Goal: Task Accomplishment & Management: Use online tool/utility

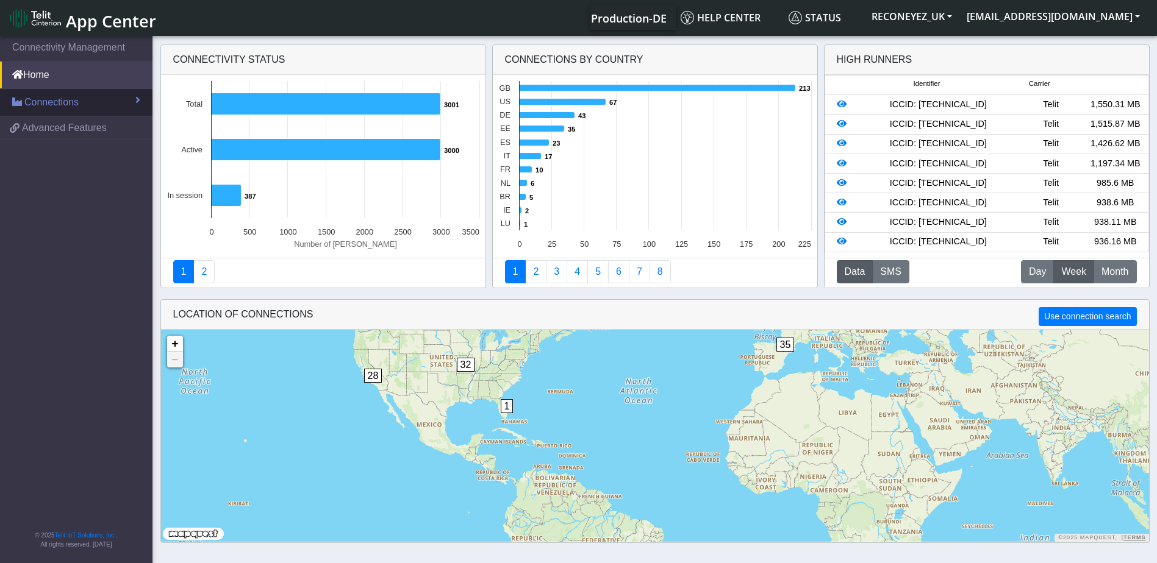
click at [69, 106] on span "Connections" at bounding box center [51, 102] width 54 height 15
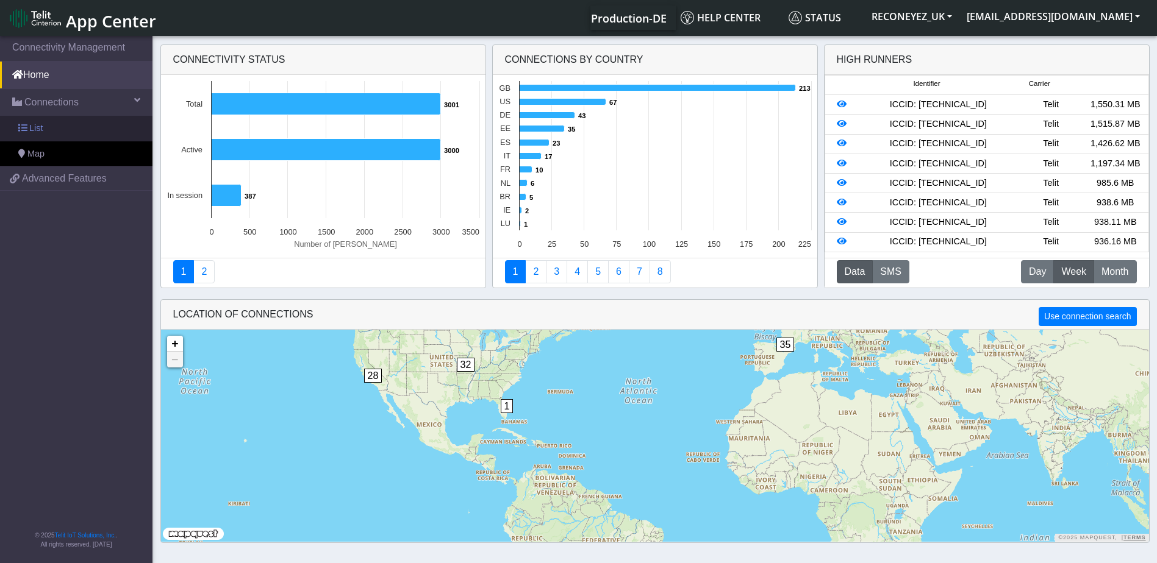
click at [60, 124] on link "List" at bounding box center [76, 129] width 152 height 26
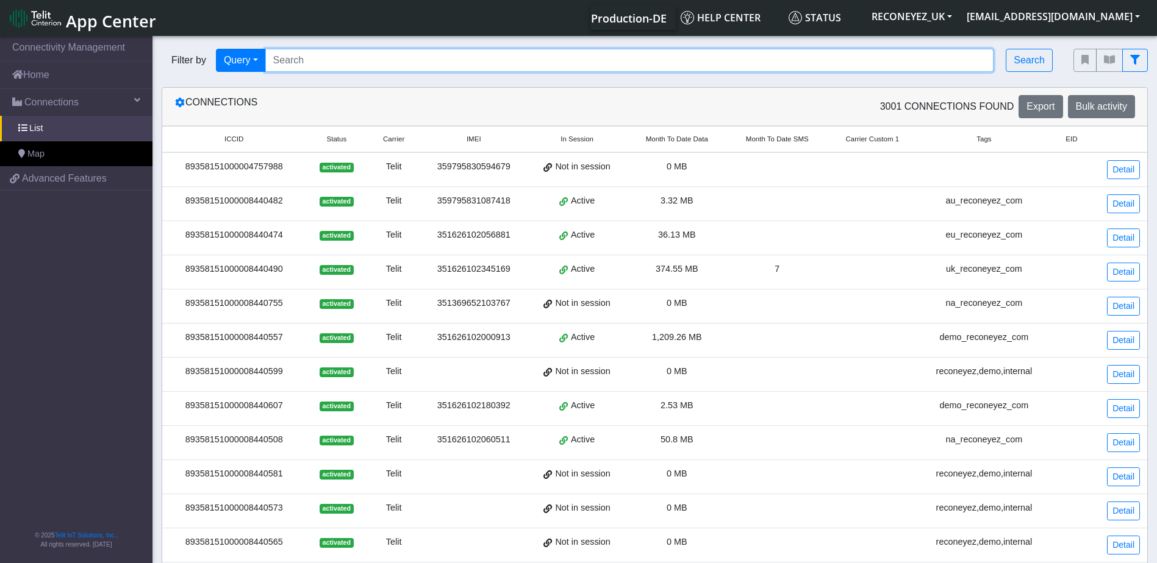
paste input "89358151000008419999"
type input "89358151000008419999"
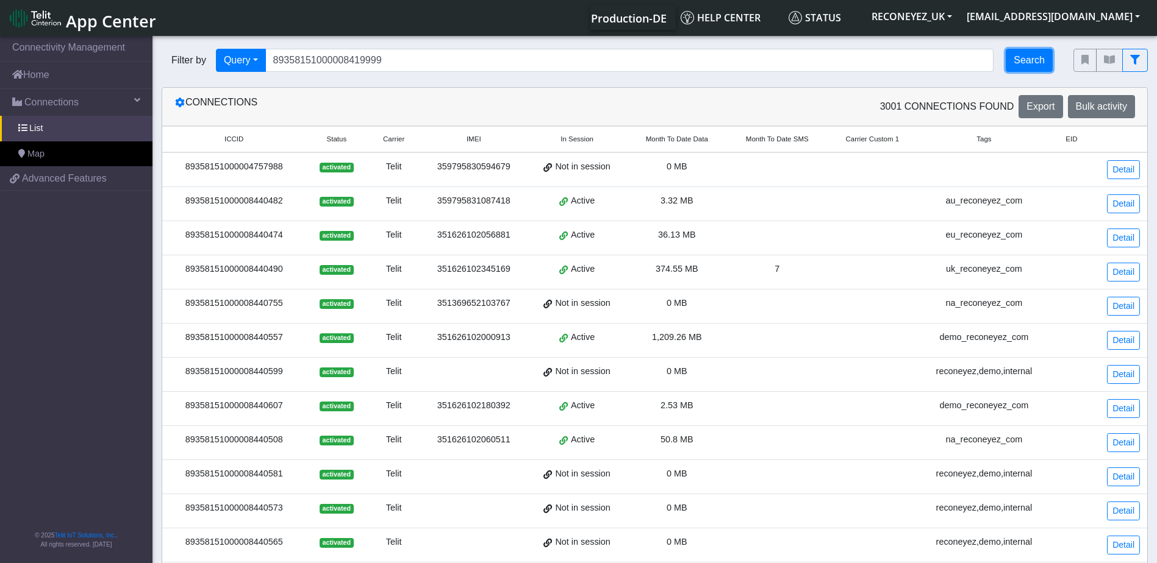
click at [1027, 60] on button "Search" at bounding box center [1028, 60] width 47 height 23
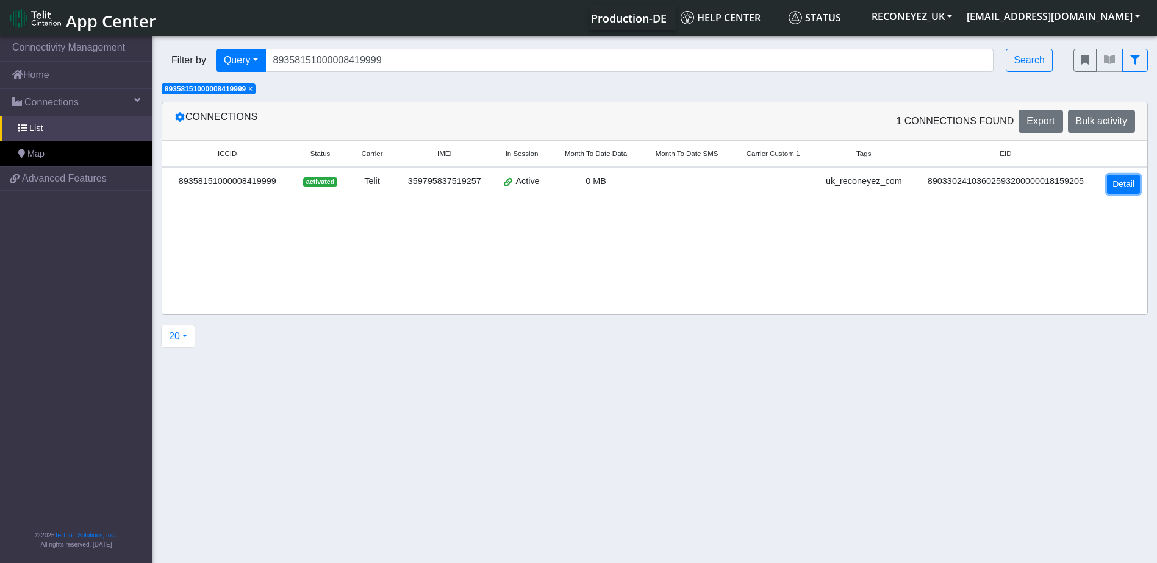
drag, startPoint x: 1132, startPoint y: 182, endPoint x: 1123, endPoint y: 182, distance: 9.1
click at [1132, 182] on link "Detail" at bounding box center [1123, 184] width 33 height 19
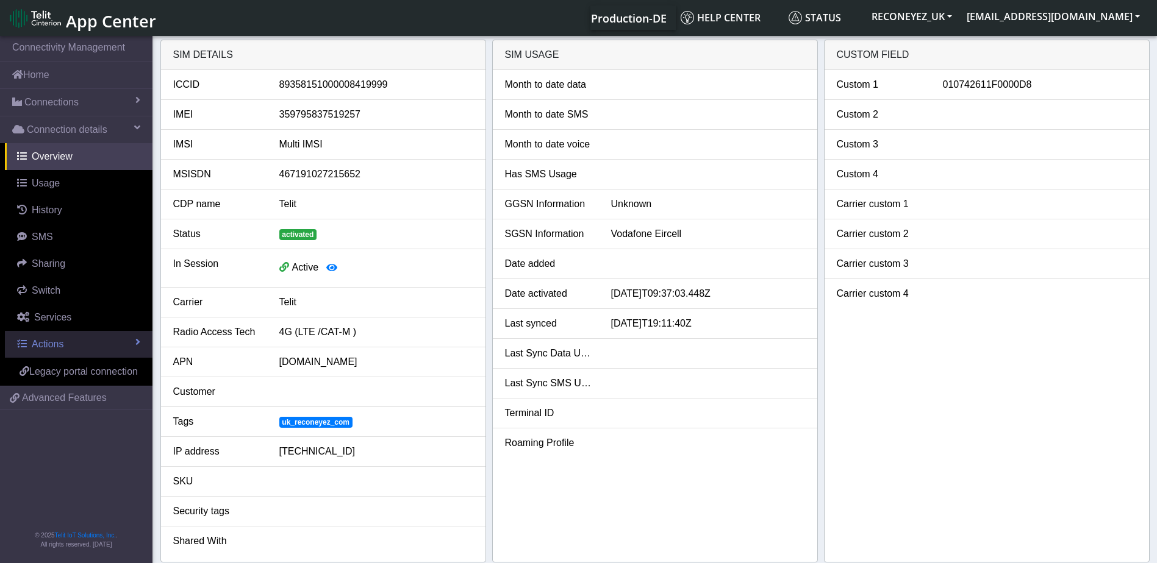
click at [59, 346] on span "Actions" at bounding box center [48, 344] width 32 height 10
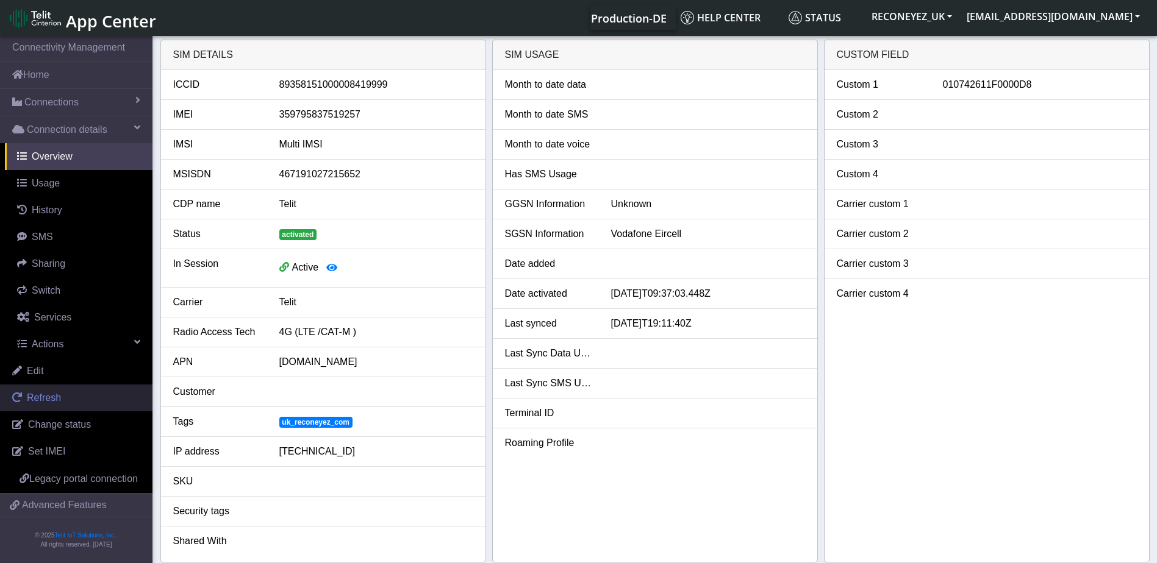
click at [48, 394] on span "Refresh" at bounding box center [44, 398] width 34 height 10
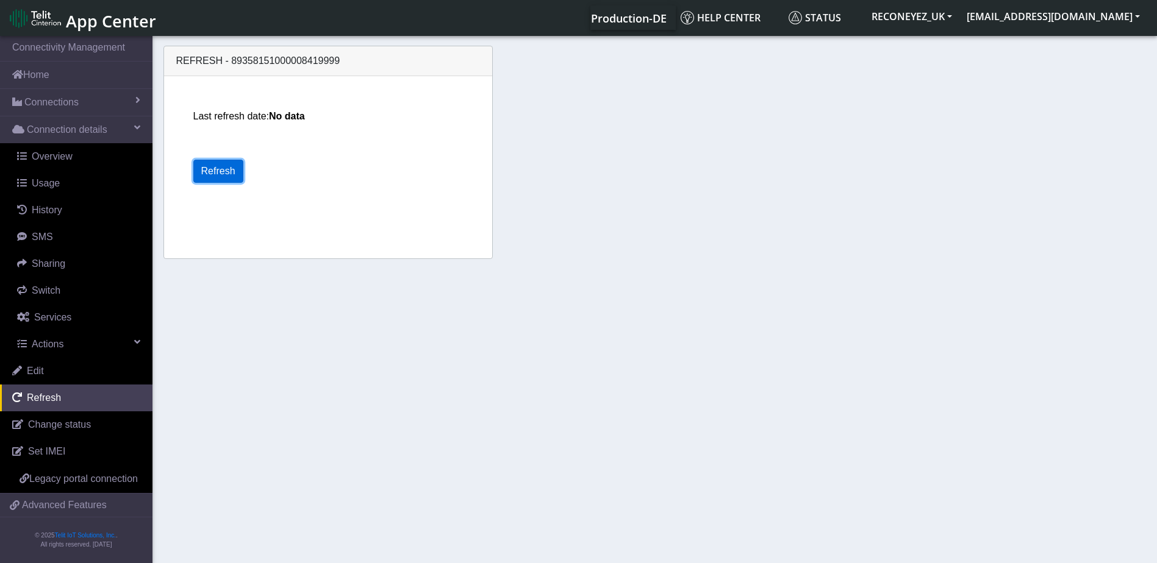
click at [224, 172] on button "Refresh" at bounding box center [218, 171] width 50 height 23
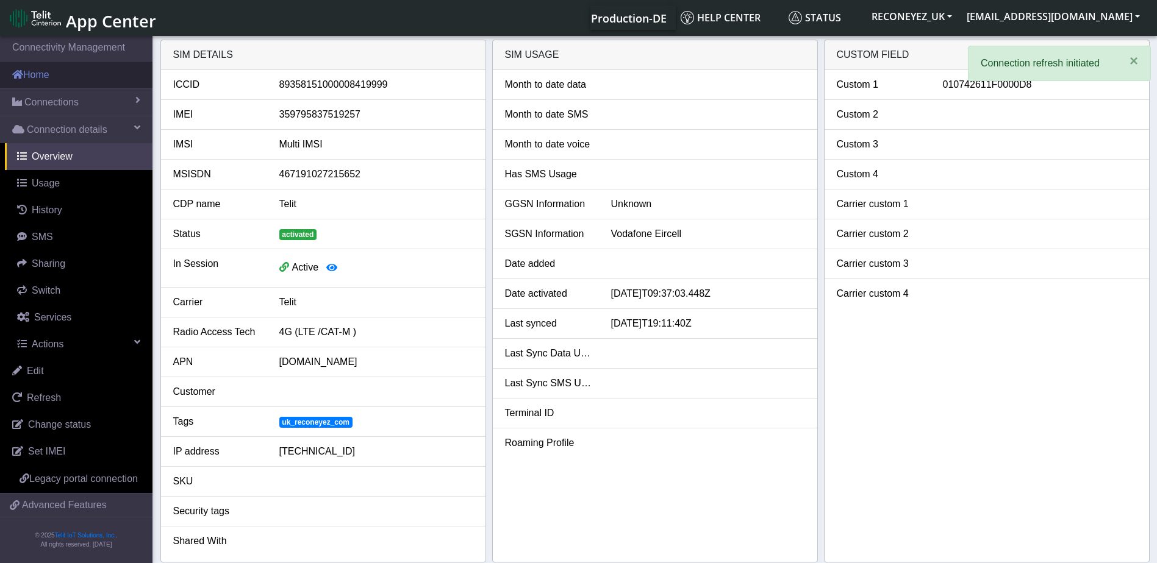
click at [56, 84] on link "Home" at bounding box center [76, 75] width 152 height 27
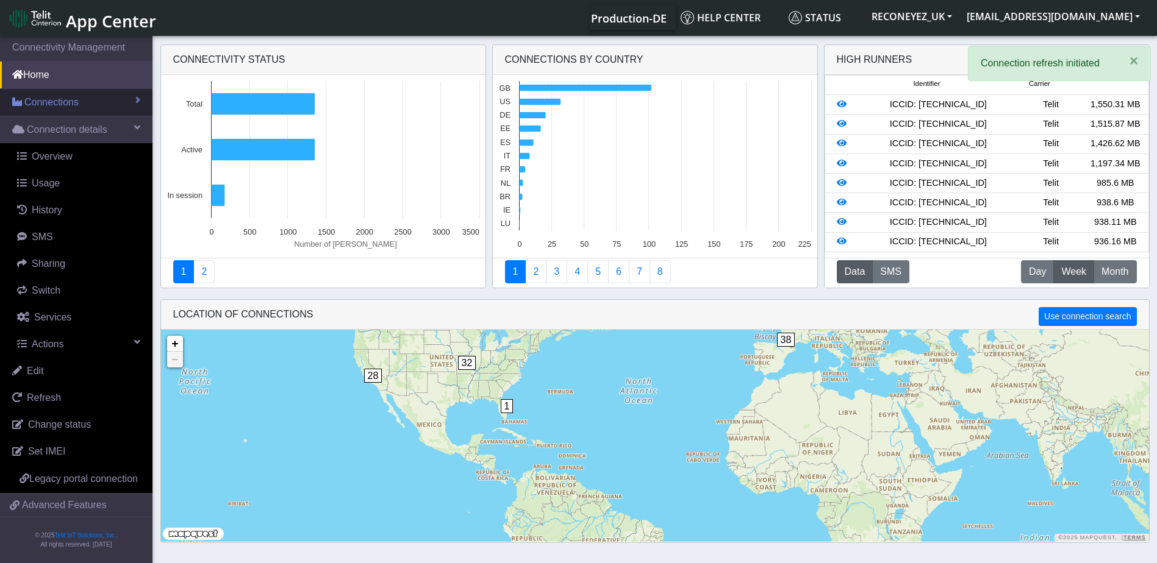
click at [55, 99] on span "Connections" at bounding box center [51, 102] width 54 height 15
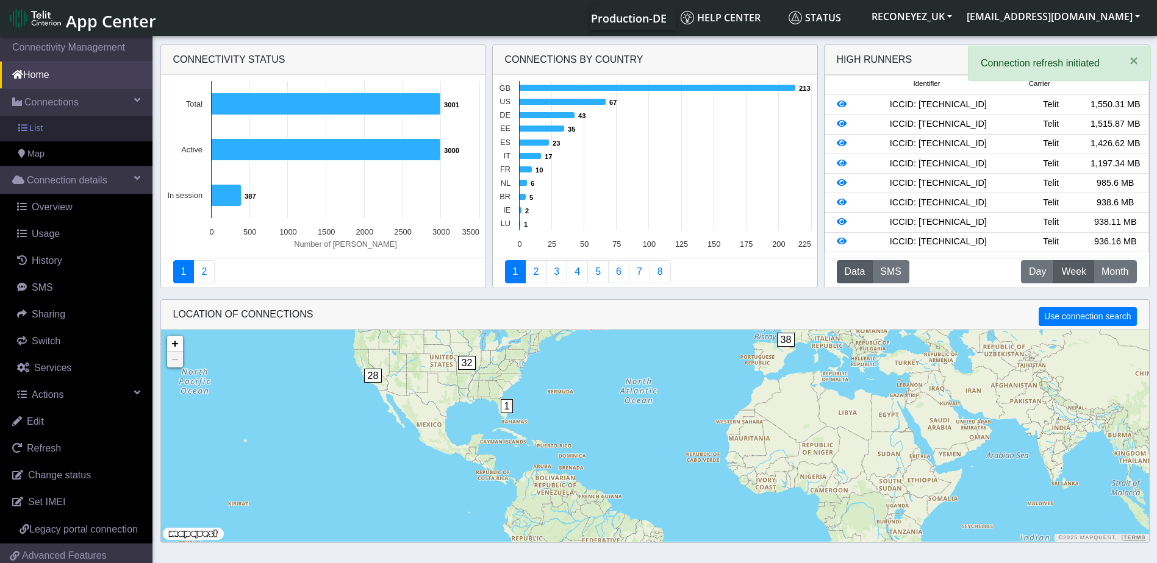
click at [51, 123] on link "List" at bounding box center [76, 129] width 152 height 26
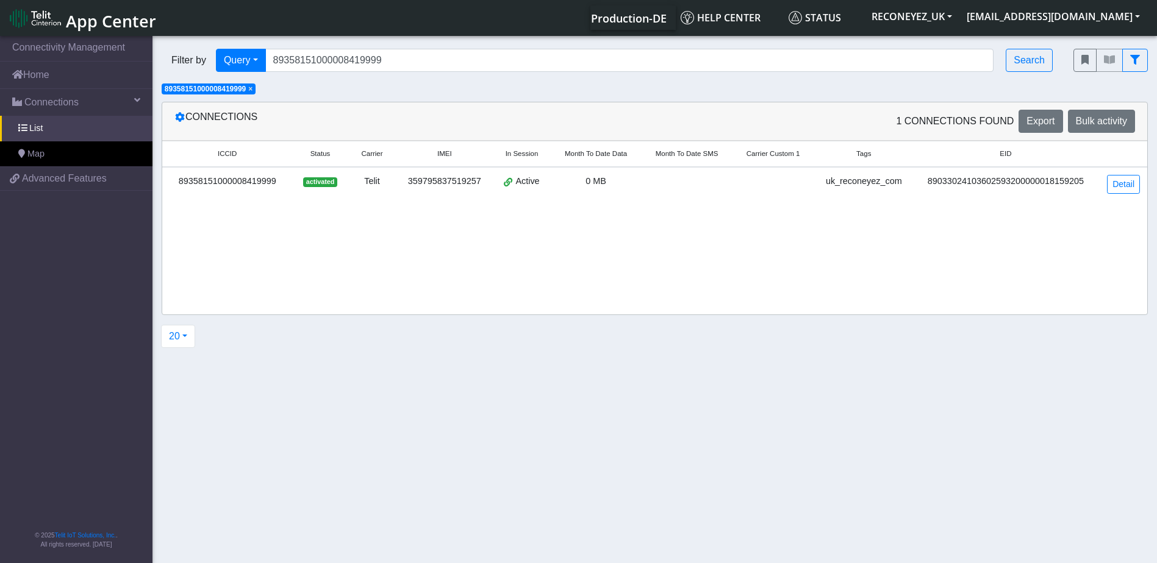
click at [252, 87] on span "×" at bounding box center [250, 89] width 4 height 9
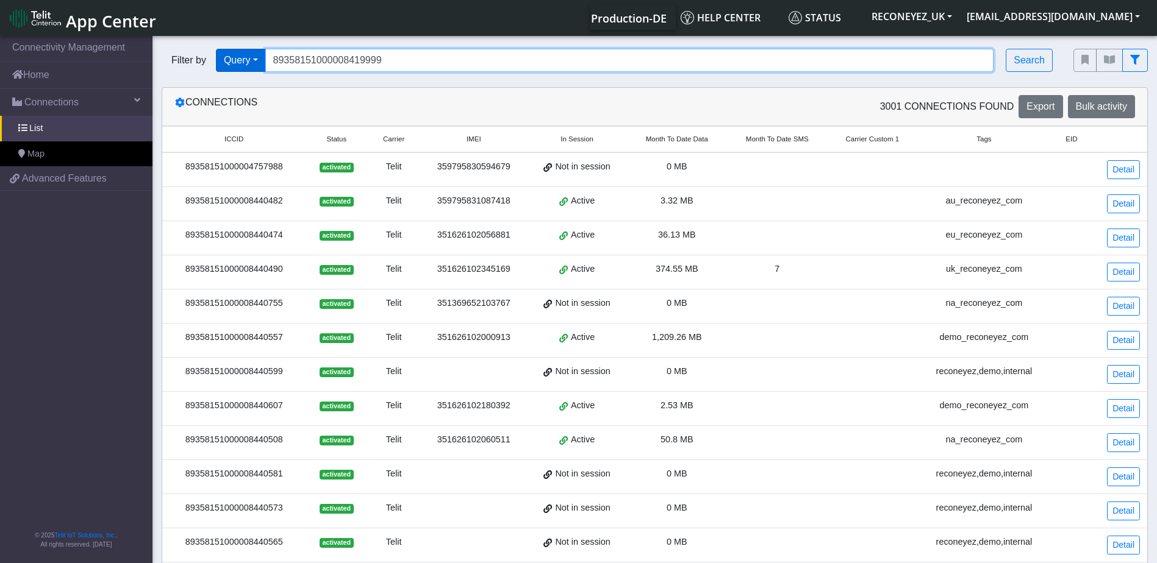
drag, startPoint x: 410, startPoint y: 60, endPoint x: 265, endPoint y: 66, distance: 144.6
click at [265, 66] on div "Filter by Query Query In Session Not connected Tags Country Operator 8935815100…" at bounding box center [608, 60] width 893 height 23
paste input "89358151000008419999"
type input "89358151000008419999"
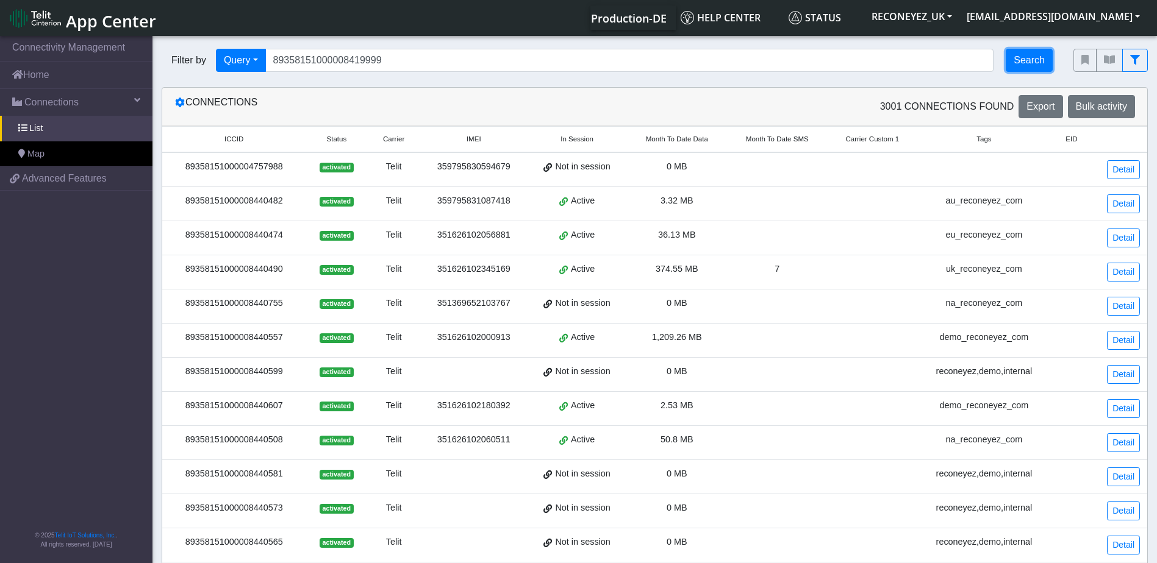
click at [1016, 61] on button "Search" at bounding box center [1028, 60] width 47 height 23
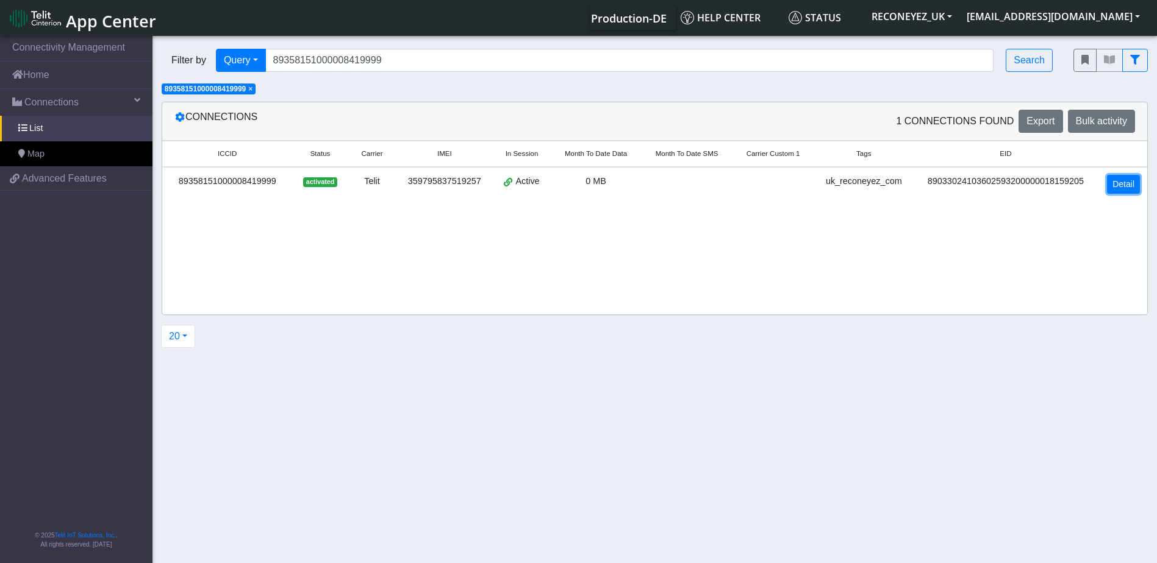
click at [1127, 189] on link "Detail" at bounding box center [1123, 184] width 33 height 19
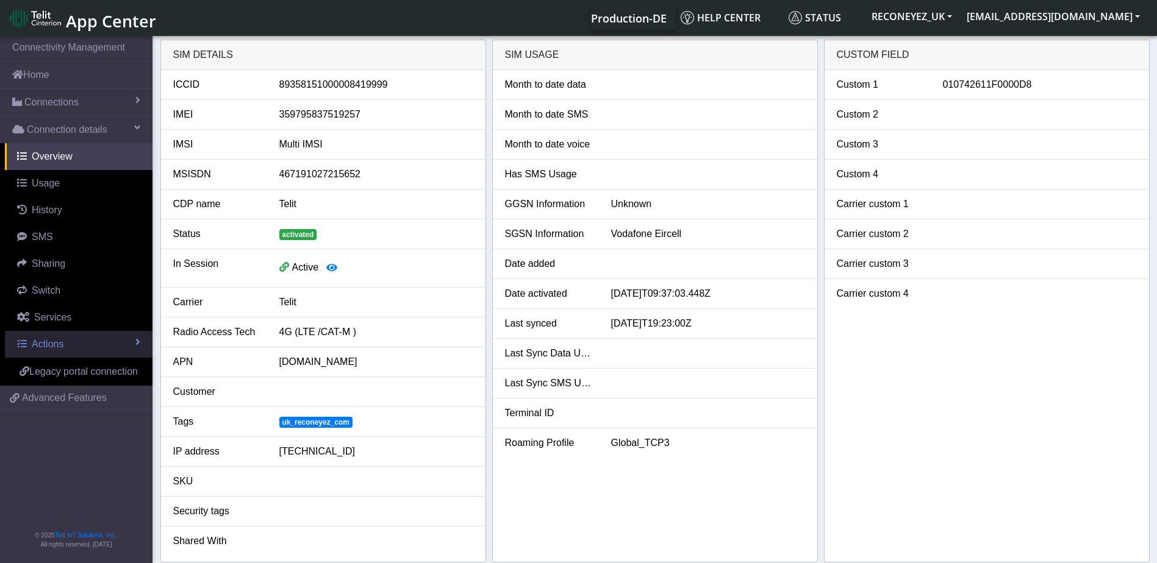
click at [35, 349] on span "Actions" at bounding box center [48, 344] width 32 height 10
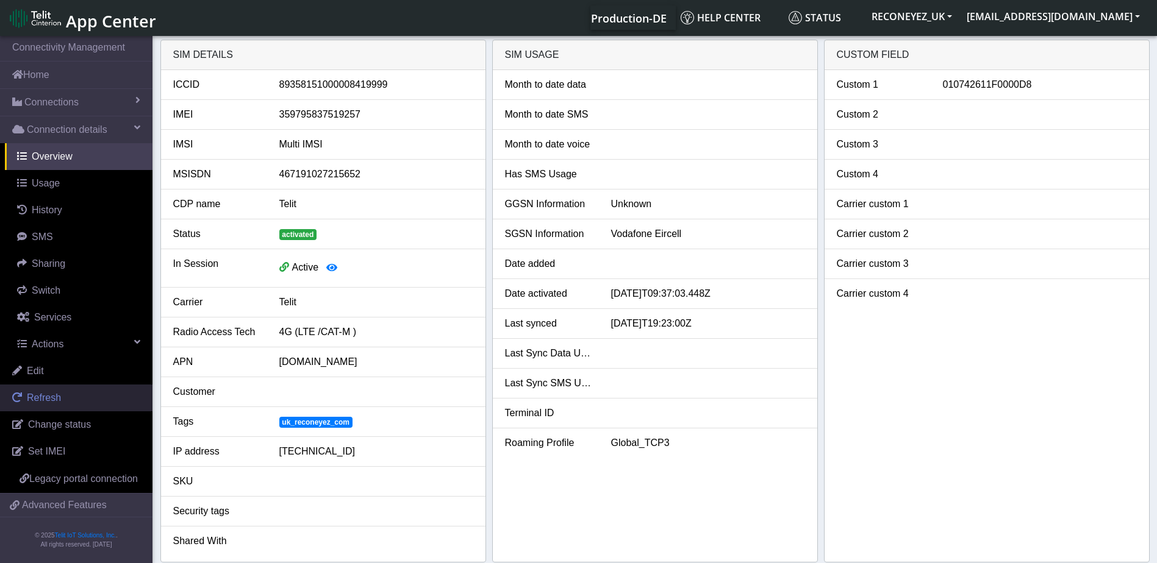
click at [45, 401] on span "Refresh" at bounding box center [44, 398] width 34 height 10
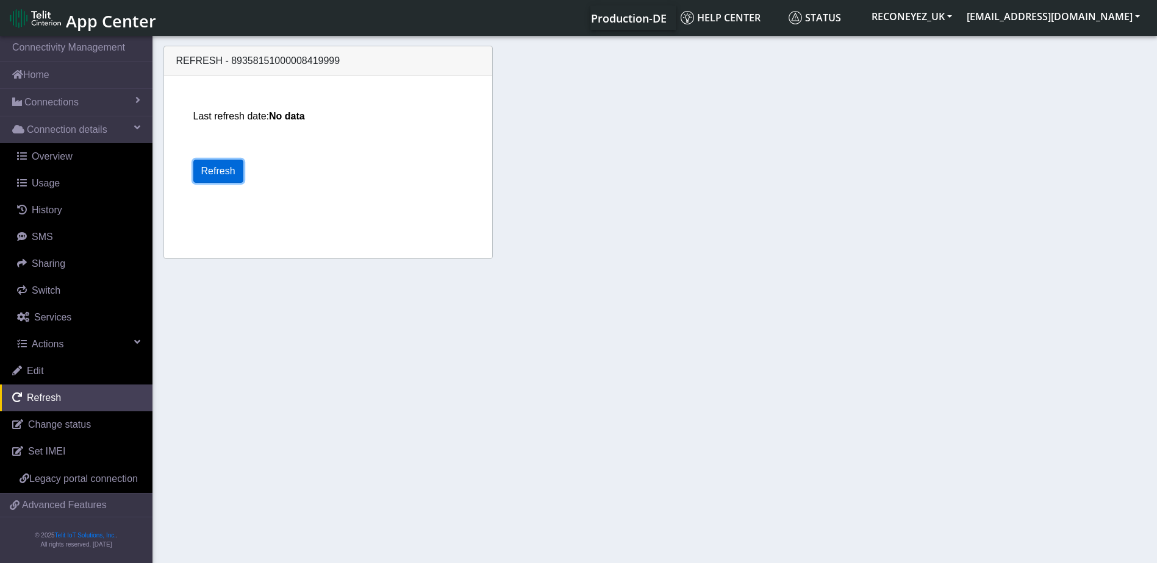
click at [217, 160] on button "Refresh" at bounding box center [218, 171] width 50 height 23
